Goal: Information Seeking & Learning: Learn about a topic

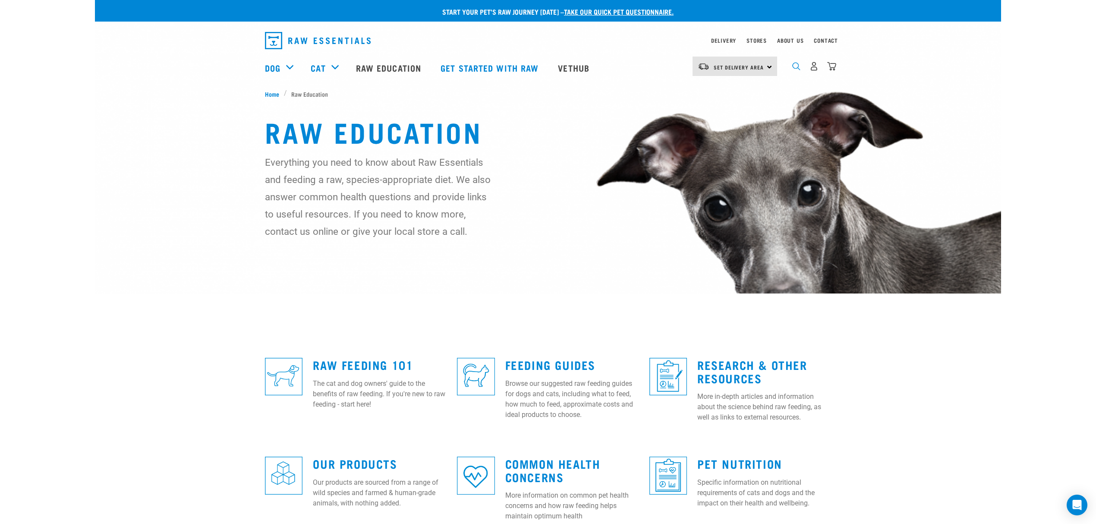
click at [797, 65] on img "dropdown navigation" at bounding box center [796, 66] width 8 height 8
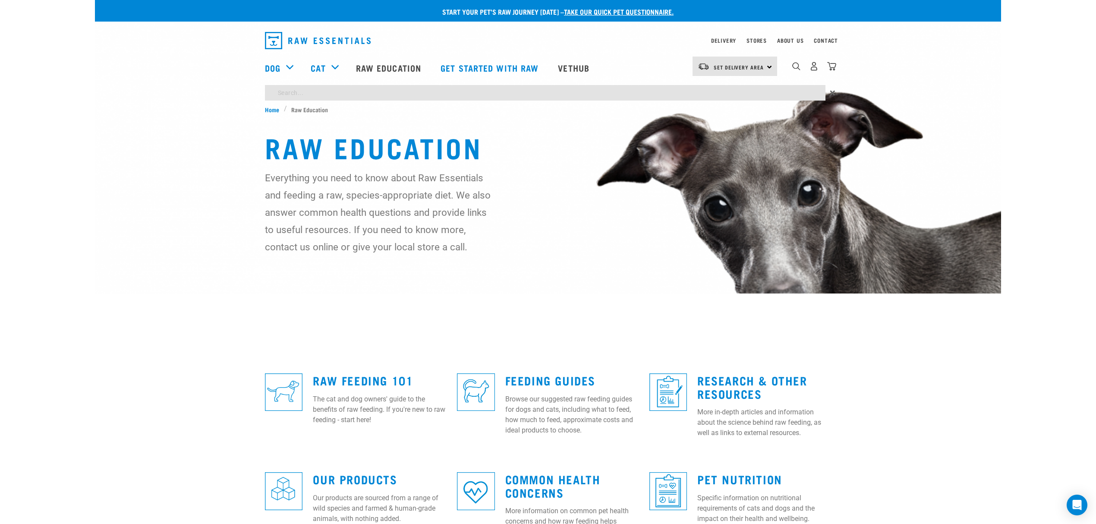
click at [307, 93] on input "search" at bounding box center [545, 93] width 560 height 16
type input "environmental"
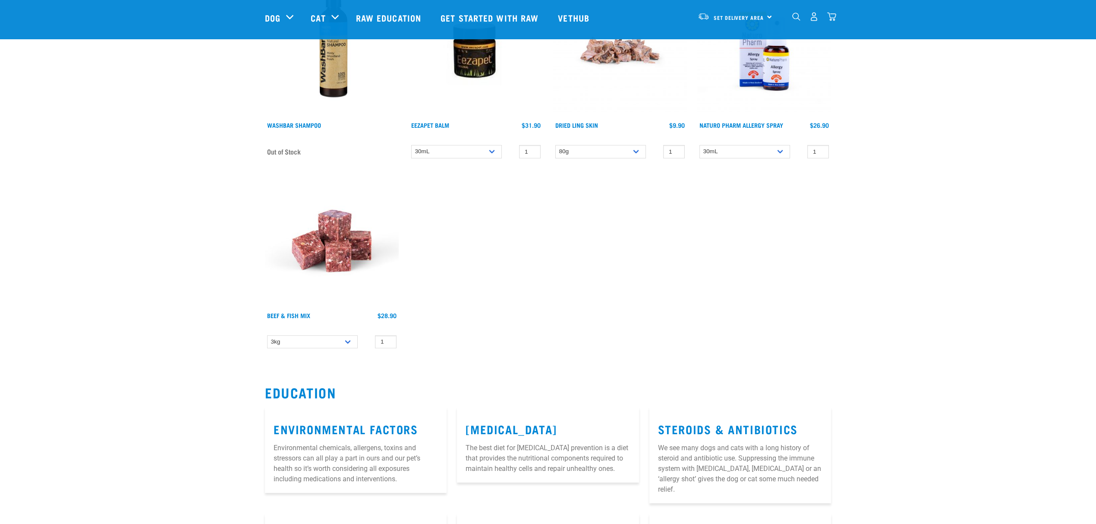
scroll to position [345, 0]
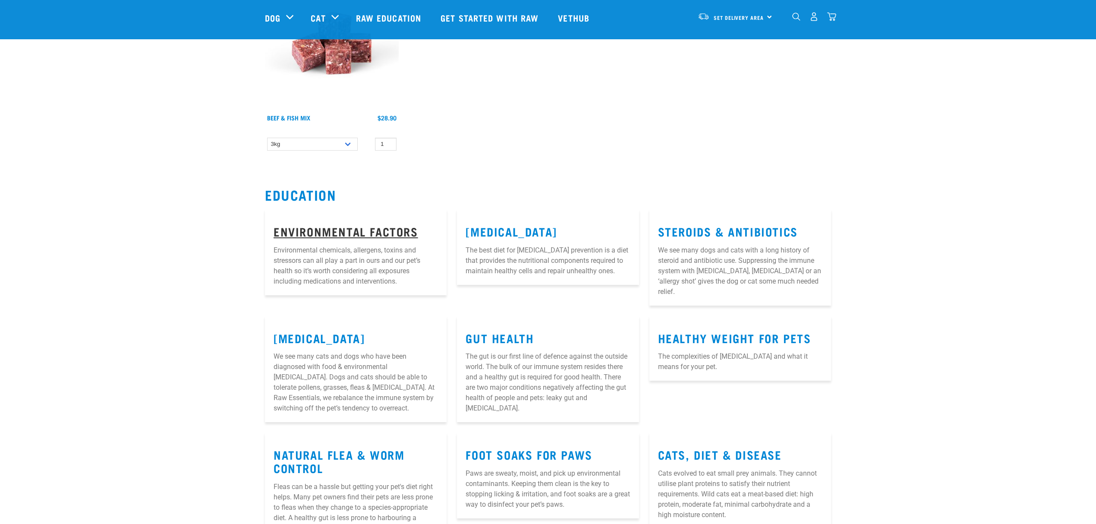
click at [351, 230] on link "Environmental Factors" at bounding box center [345, 231] width 145 height 6
